Goal: Task Accomplishment & Management: Manage account settings

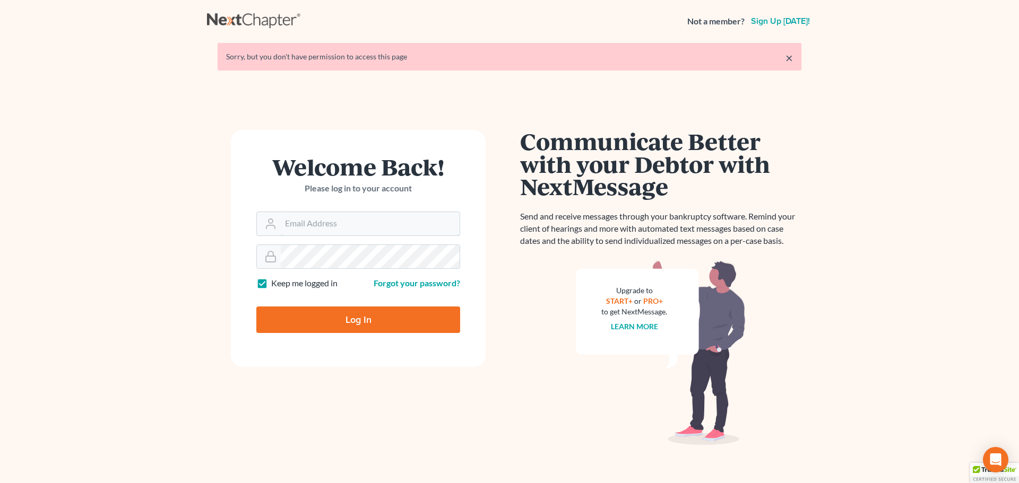
type input "[PERSON_NAME][EMAIL_ADDRESS][DOMAIN_NAME]"
click at [366, 325] on input "Log In" at bounding box center [358, 320] width 204 height 27
type input "Thinking..."
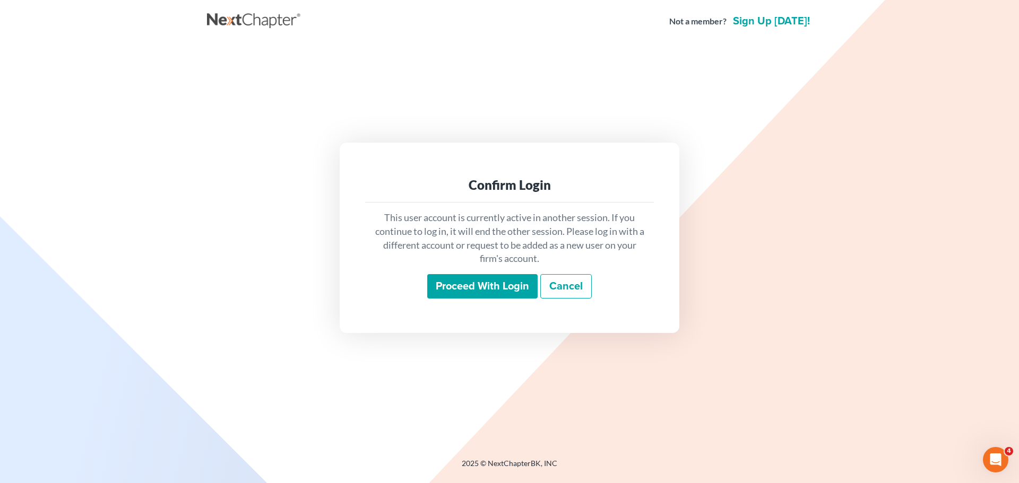
click at [458, 289] on input "Proceed with login" at bounding box center [482, 286] width 110 height 24
